Goal: Task Accomplishment & Management: Use online tool/utility

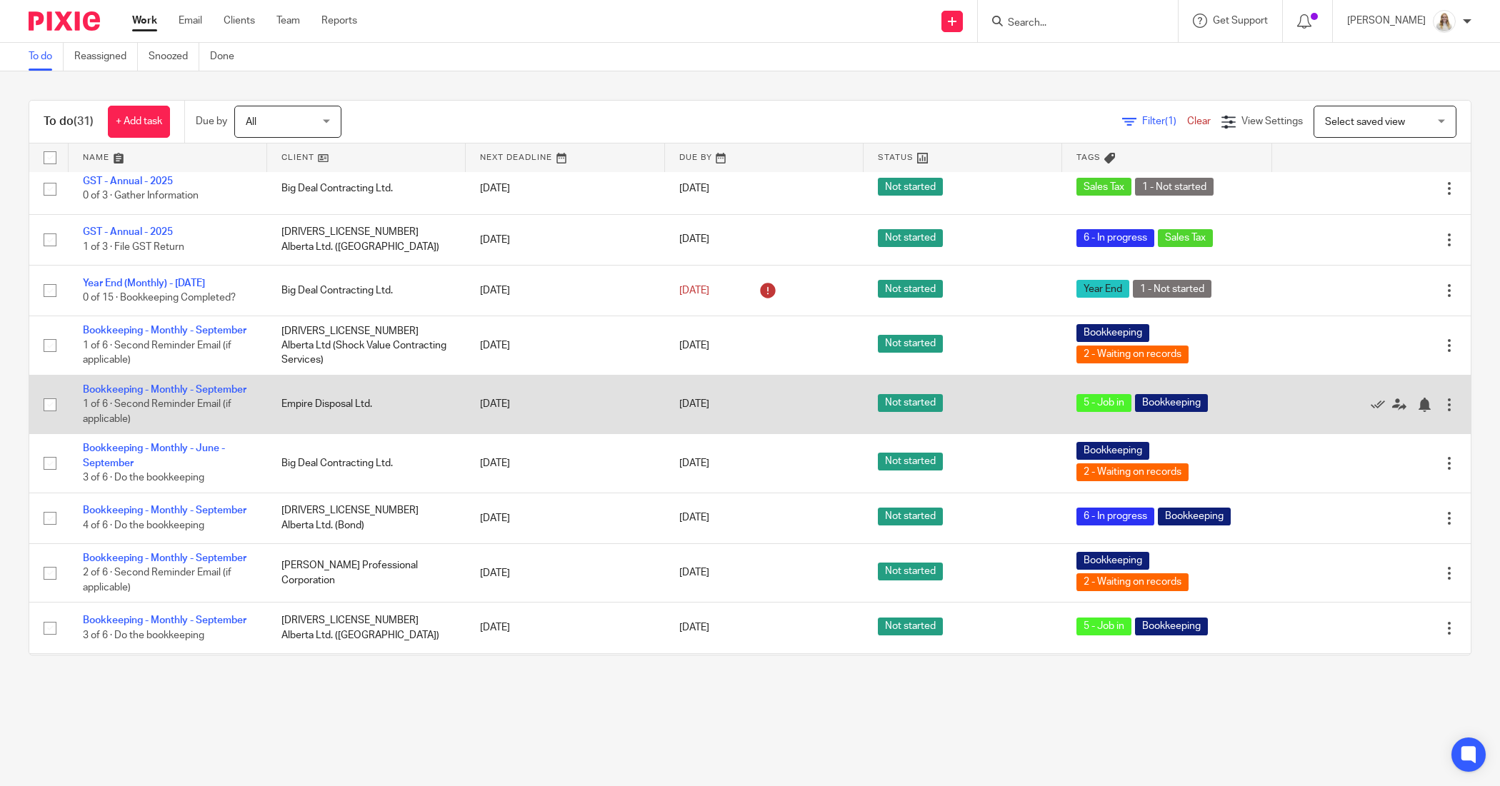
scroll to position [89, 0]
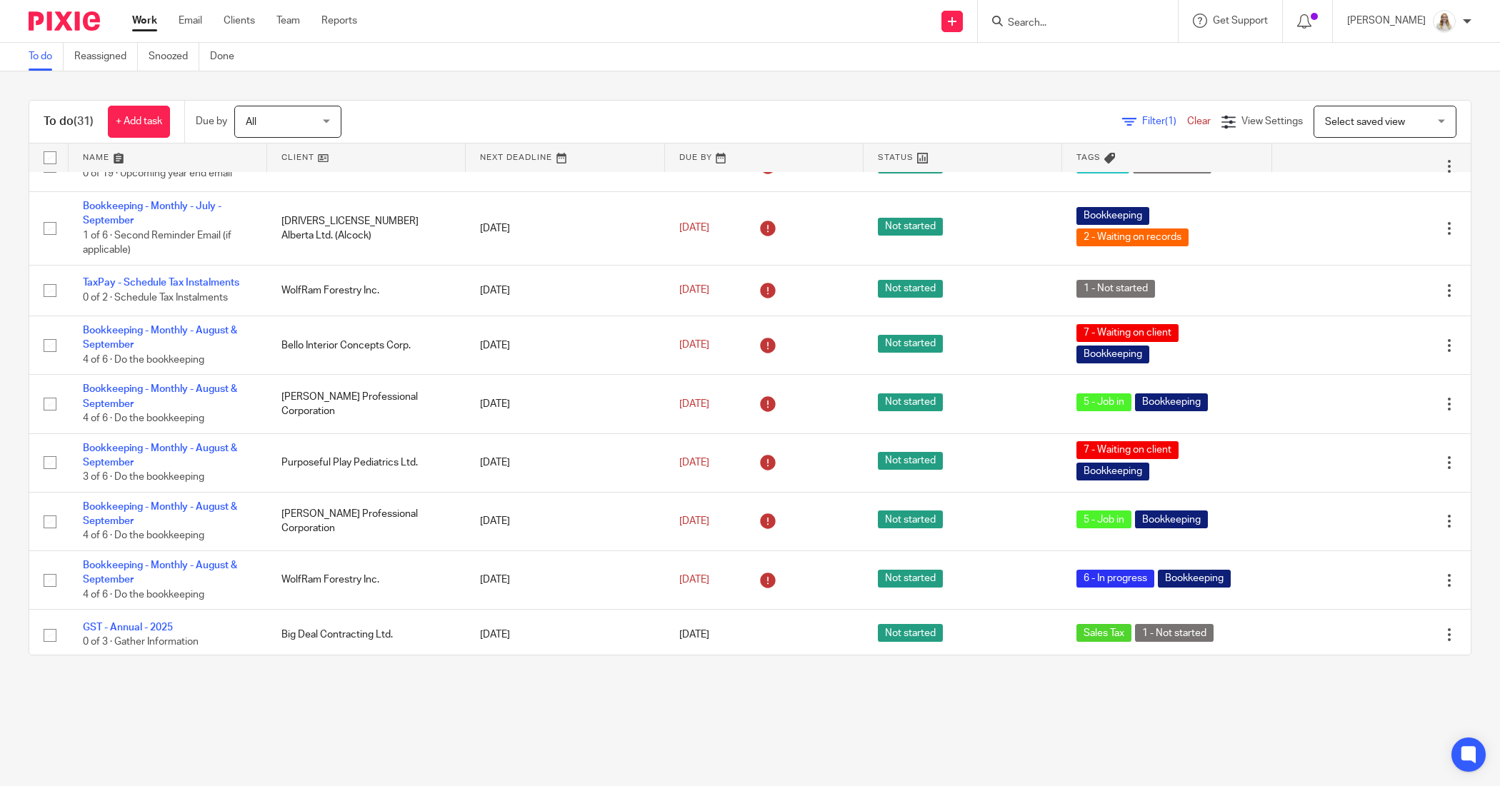
click at [120, 157] on link at bounding box center [168, 158] width 199 height 29
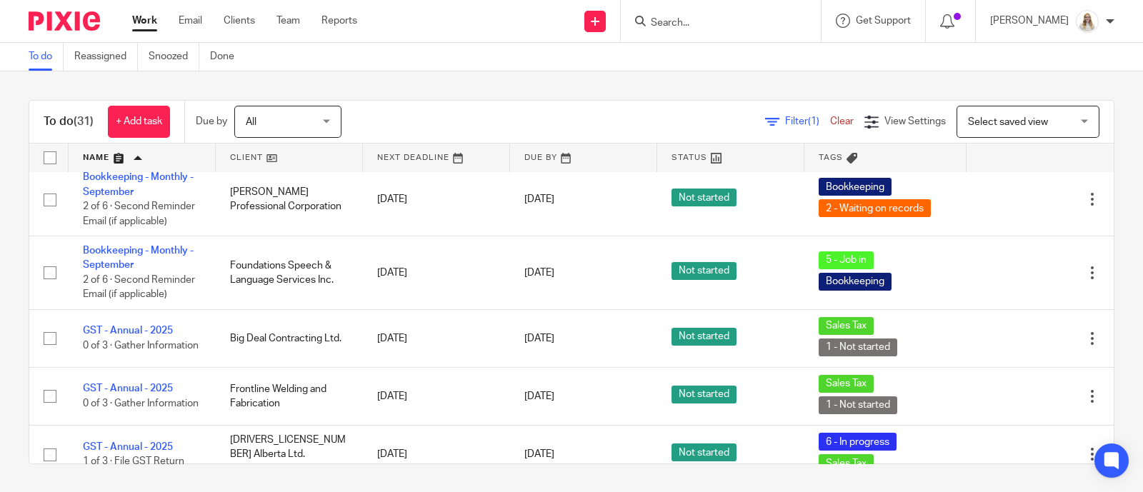
scroll to position [1428, 0]
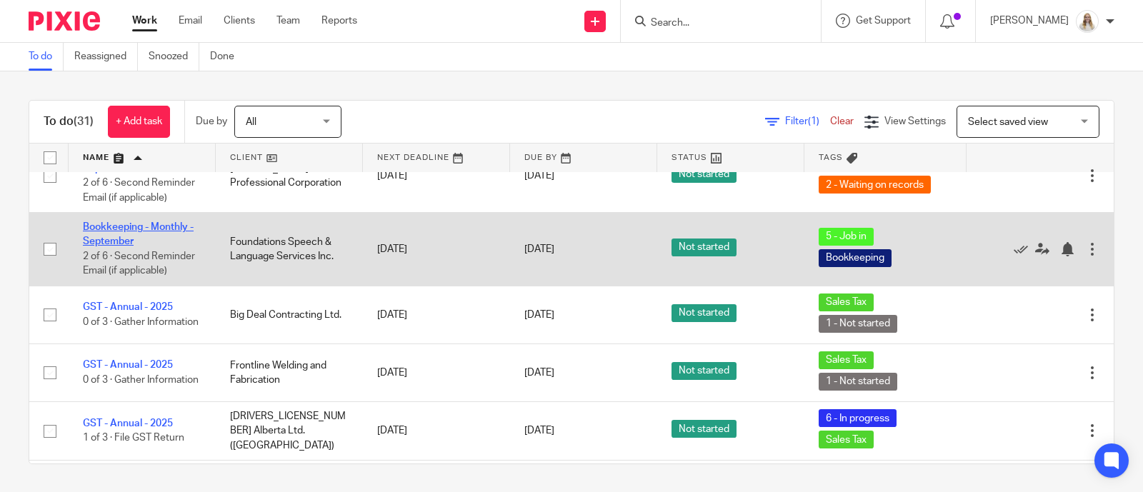
click at [126, 232] on link "Bookkeeping - Monthly - September" at bounding box center [138, 234] width 111 height 24
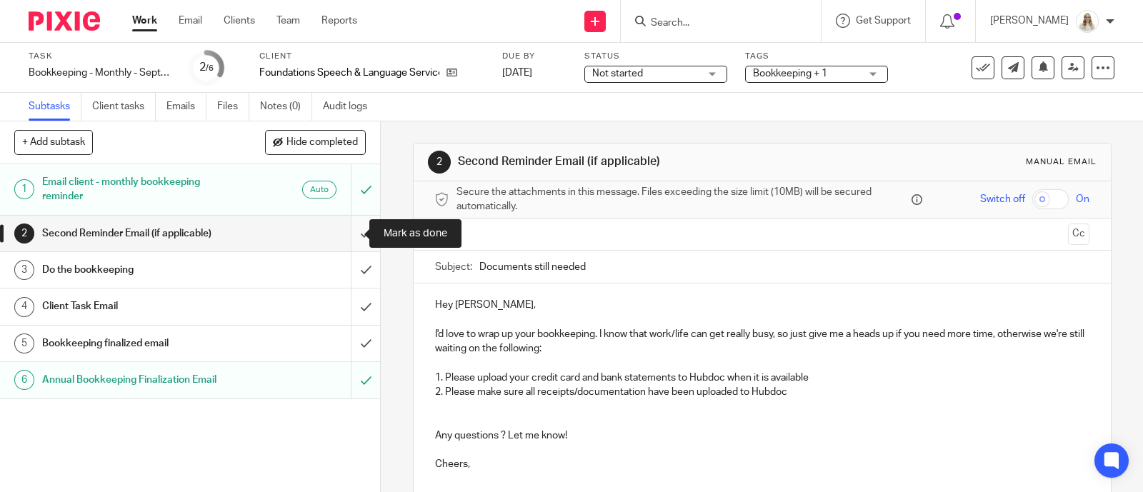
click at [359, 224] on input "submit" at bounding box center [190, 234] width 380 height 36
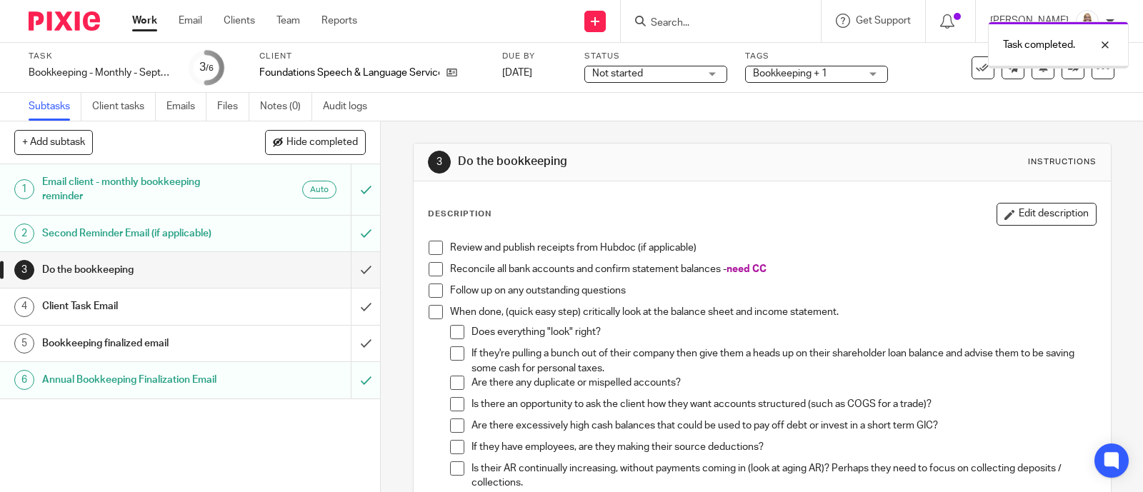
click at [850, 66] on div "Task completed." at bounding box center [849, 41] width 557 height 54
click at [851, 60] on div "Task completed." at bounding box center [849, 41] width 557 height 54
click at [857, 80] on span "Bookkeeping + 1" at bounding box center [806, 73] width 107 height 15
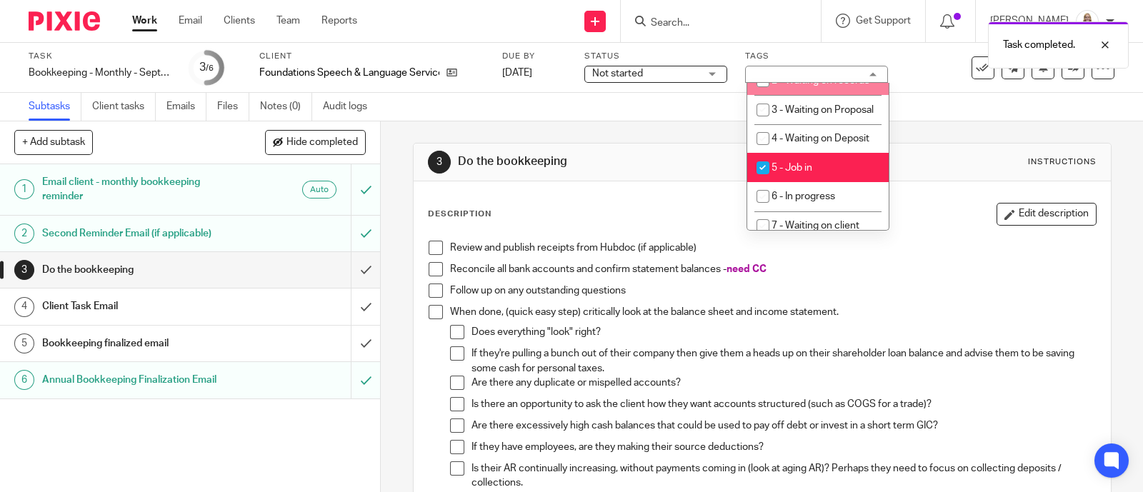
scroll to position [446, 0]
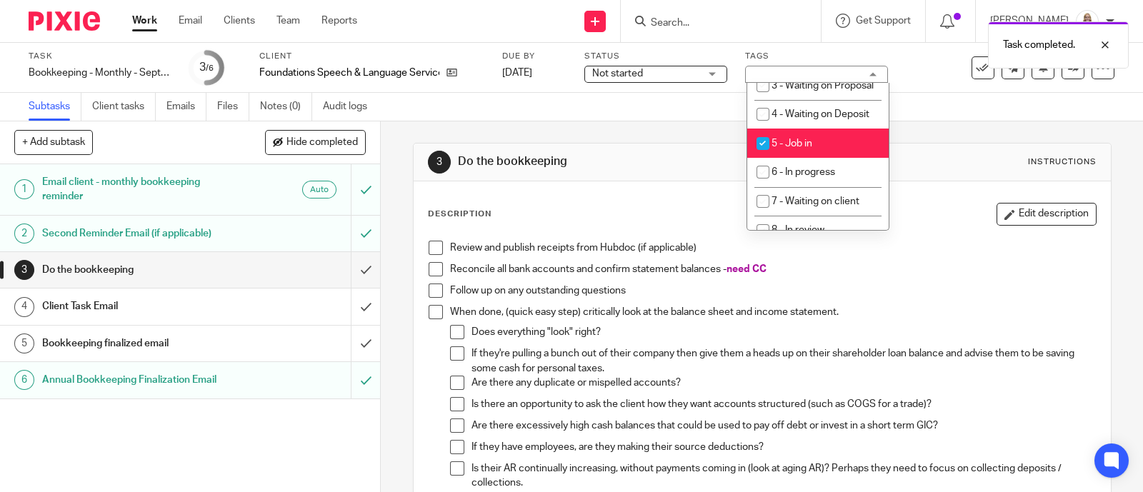
drag, startPoint x: 784, startPoint y: 192, endPoint x: 799, endPoint y: 226, distance: 37.1
click at [784, 149] on span "5 - Job in" at bounding box center [791, 144] width 41 height 10
checkbox input "false"
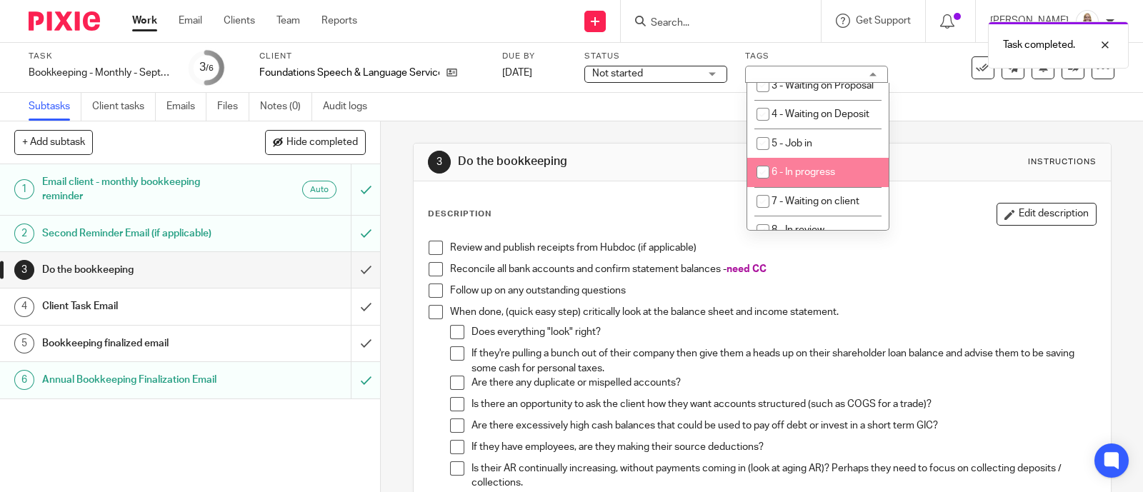
click at [799, 187] on li "6 - In progress" at bounding box center [817, 172] width 141 height 29
checkbox input "true"
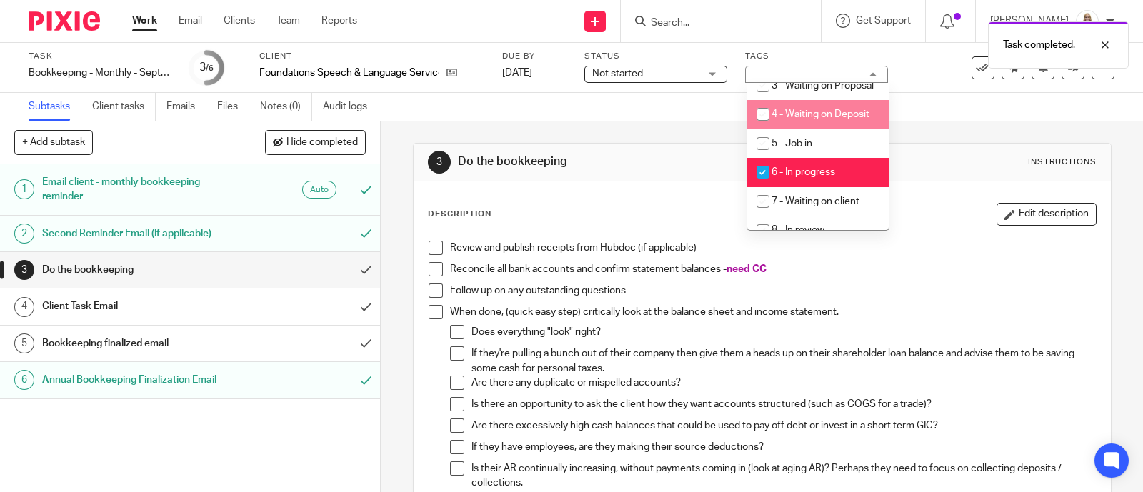
click at [924, 80] on div "Task Bookkeeping - Monthly - September Save Bookkeeping - Monthly - [DATE] /6 C…" at bounding box center [572, 68] width 1086 height 34
